Goal: Task Accomplishment & Management: Manage account settings

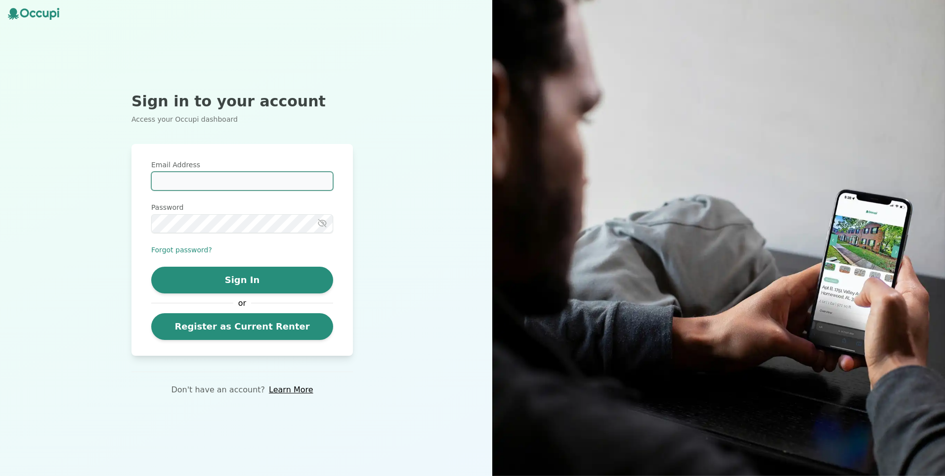
click at [164, 179] on input "Email Address" at bounding box center [242, 181] width 182 height 19
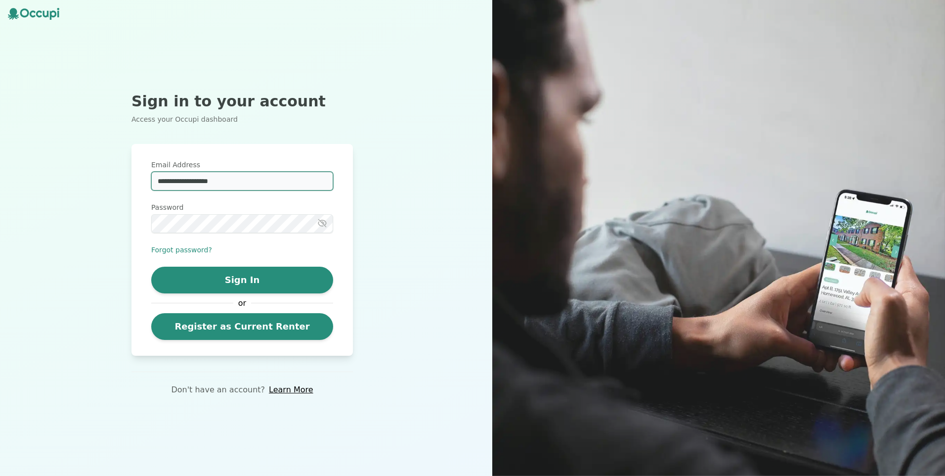
type input "**********"
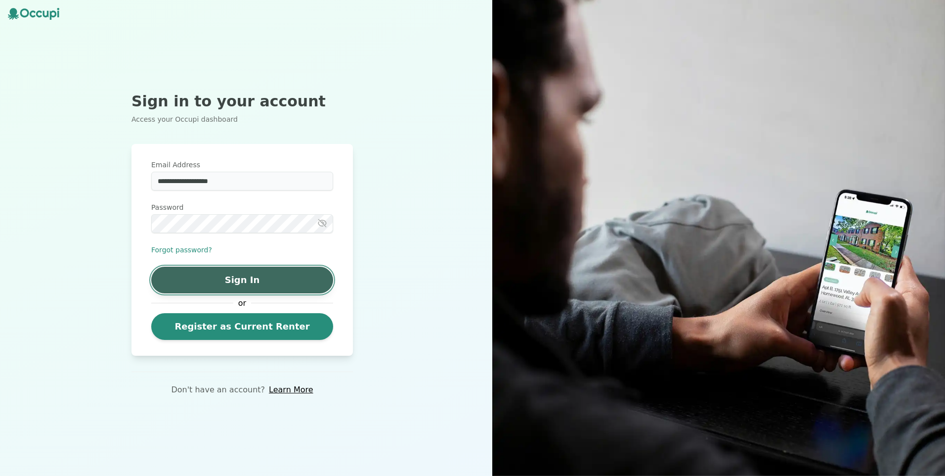
click at [232, 279] on button "Sign In" at bounding box center [242, 279] width 182 height 27
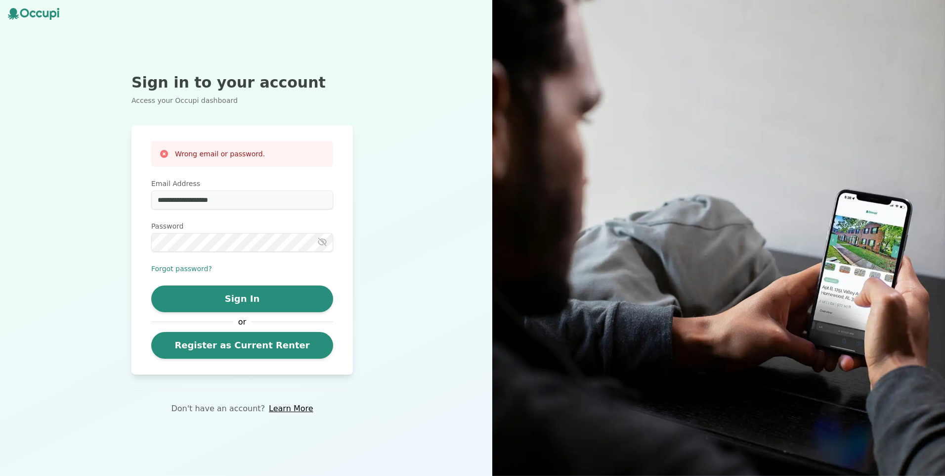
click at [324, 243] on icon "button" at bounding box center [322, 241] width 8 height 7
click at [256, 231] on div "Password" at bounding box center [242, 236] width 182 height 31
click at [323, 243] on icon "button" at bounding box center [322, 241] width 2 height 2
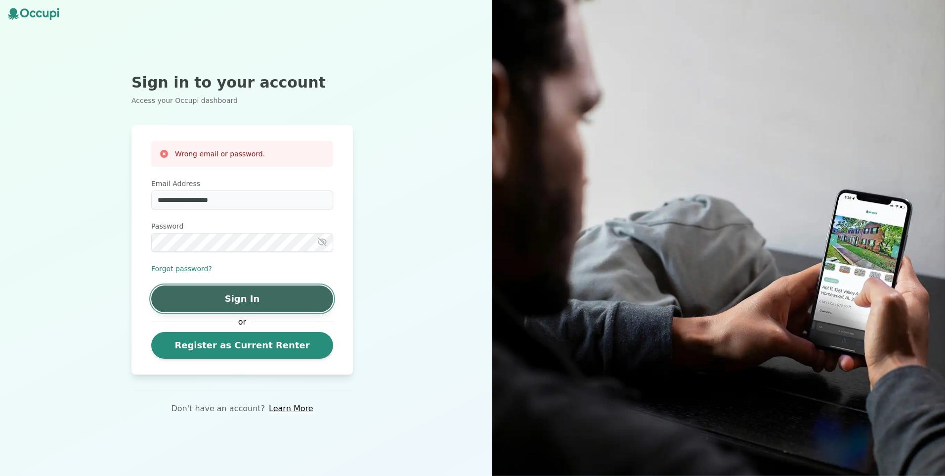
click at [238, 295] on button "Sign In" at bounding box center [242, 298] width 182 height 27
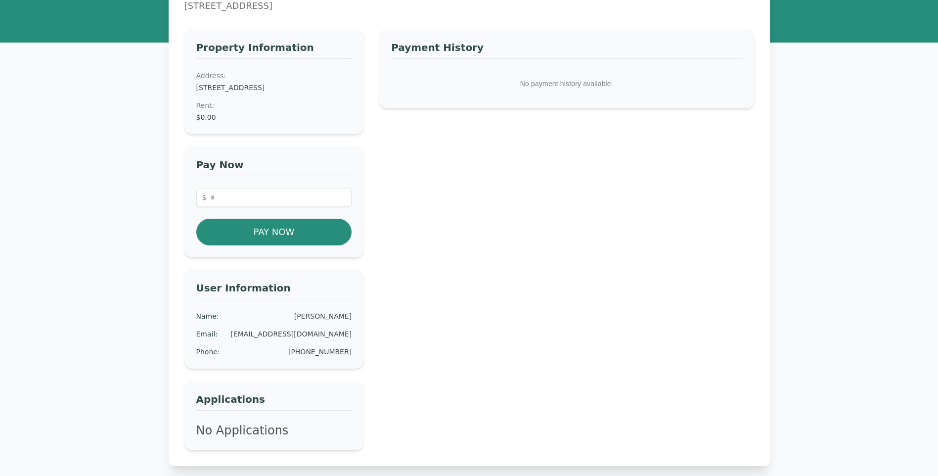
scroll to position [152, 0]
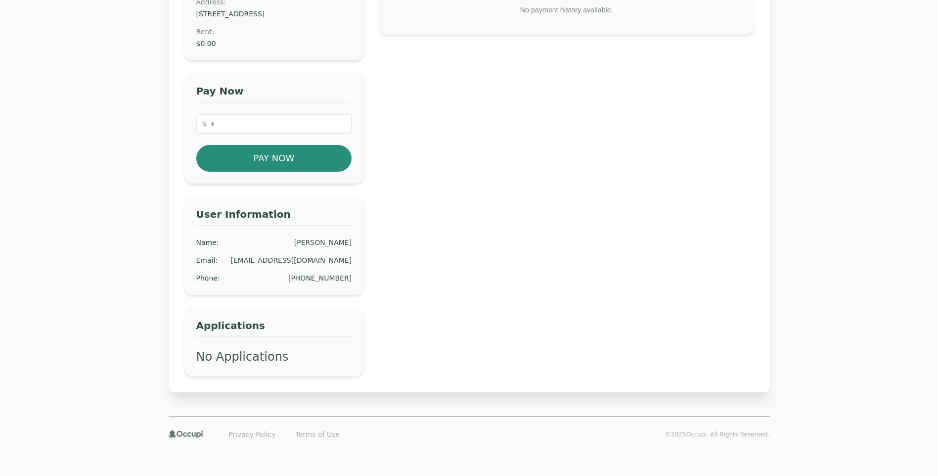
click at [192, 433] on icon at bounding box center [194, 434] width 4 height 4
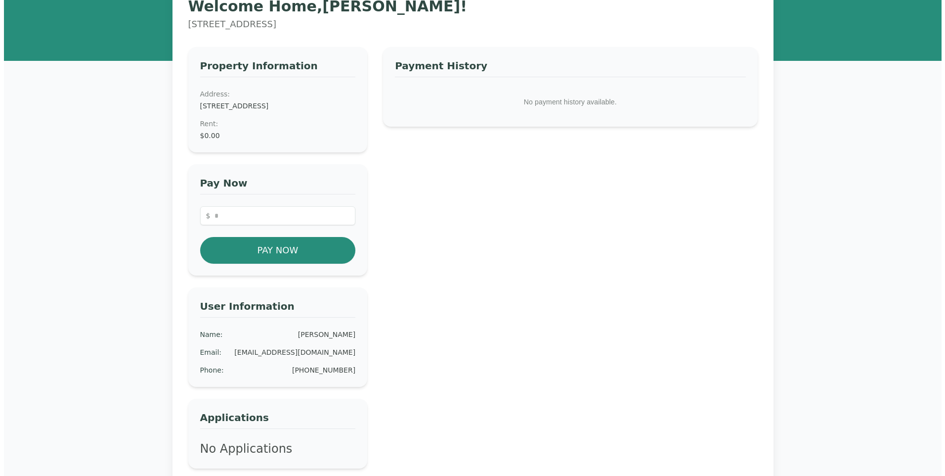
scroll to position [0, 0]
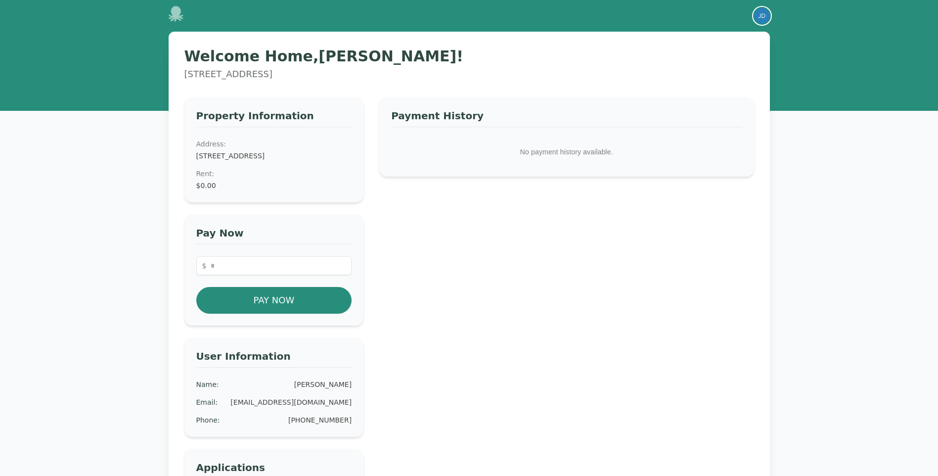
click at [759, 16] on img "button" at bounding box center [762, 16] width 16 height 16
click at [702, 34] on button "Your Profile" at bounding box center [722, 37] width 95 height 18
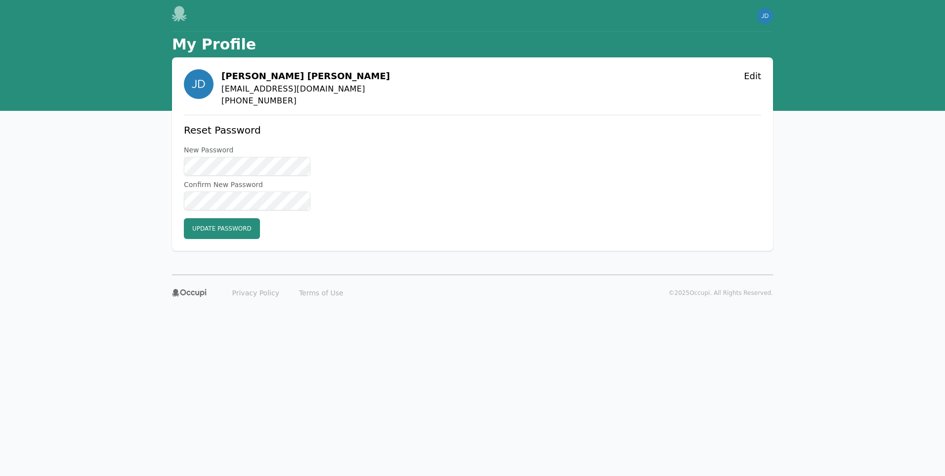
click at [187, 292] on icon at bounding box center [188, 293] width 4 height 4
